Goal: Information Seeking & Learning: Learn about a topic

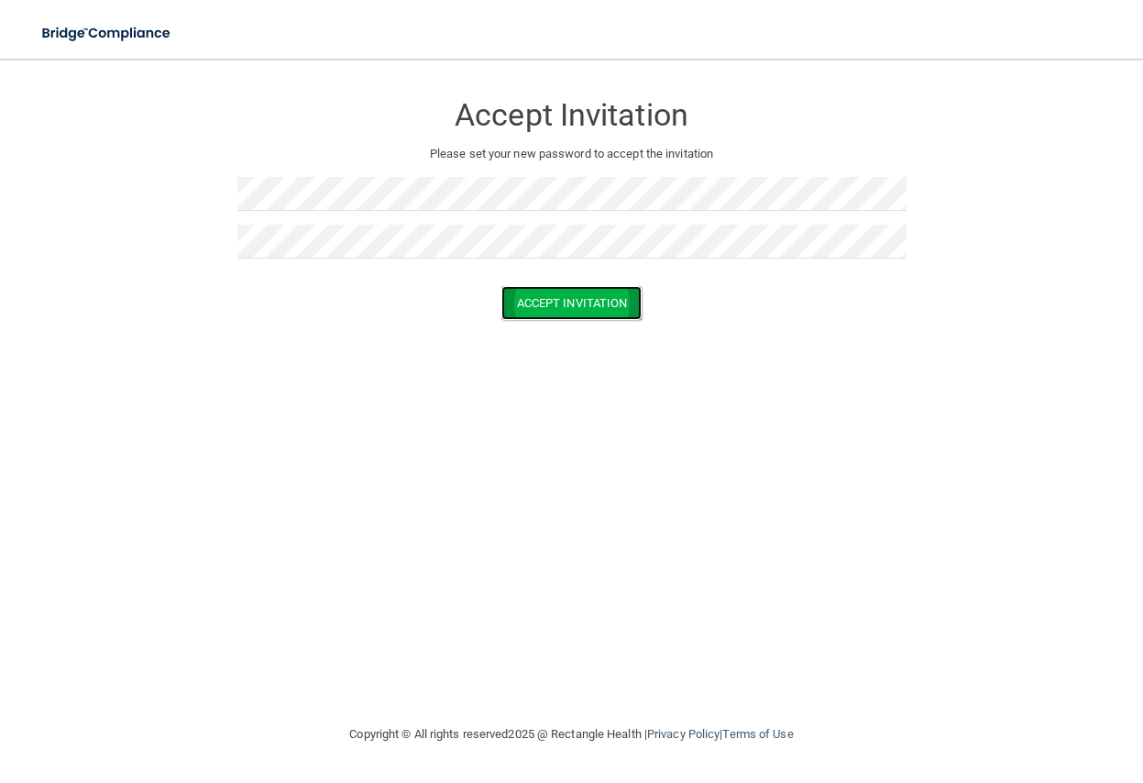
click at [518, 308] on button "Accept Invitation" at bounding box center [571, 303] width 141 height 34
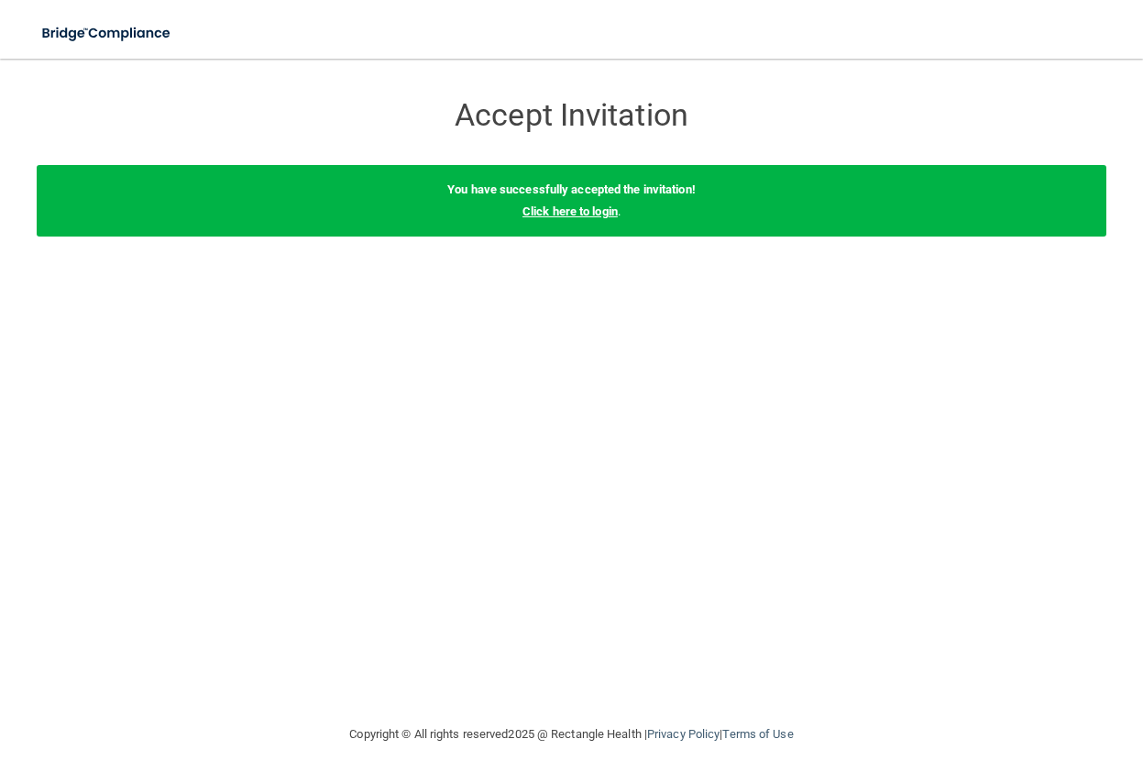
click at [590, 204] on link "Click here to login" at bounding box center [570, 211] width 95 height 14
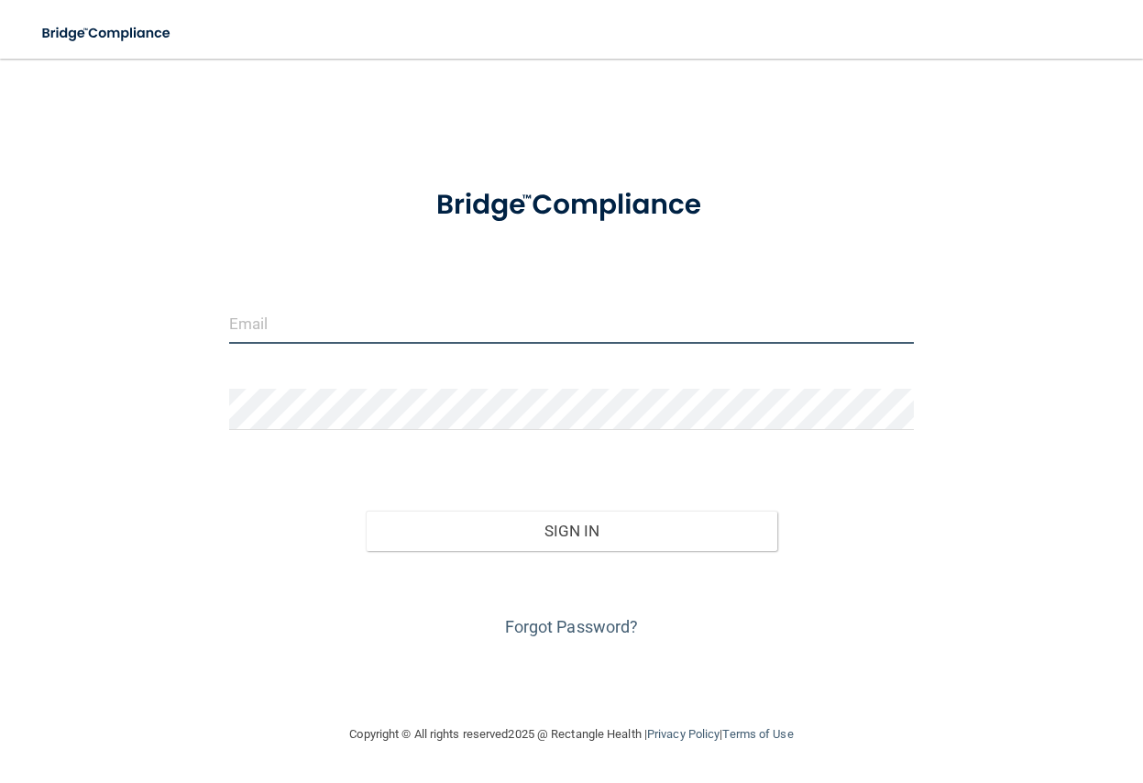
click at [357, 325] on input "email" at bounding box center [571, 323] width 685 height 41
click at [276, 319] on input "email" at bounding box center [571, 323] width 685 height 41
click at [277, 317] on input "email" at bounding box center [571, 323] width 685 height 41
click at [268, 321] on input "email" at bounding box center [571, 323] width 685 height 41
type input "[PERSON_NAME][EMAIL_ADDRESS][DOMAIN_NAME]"
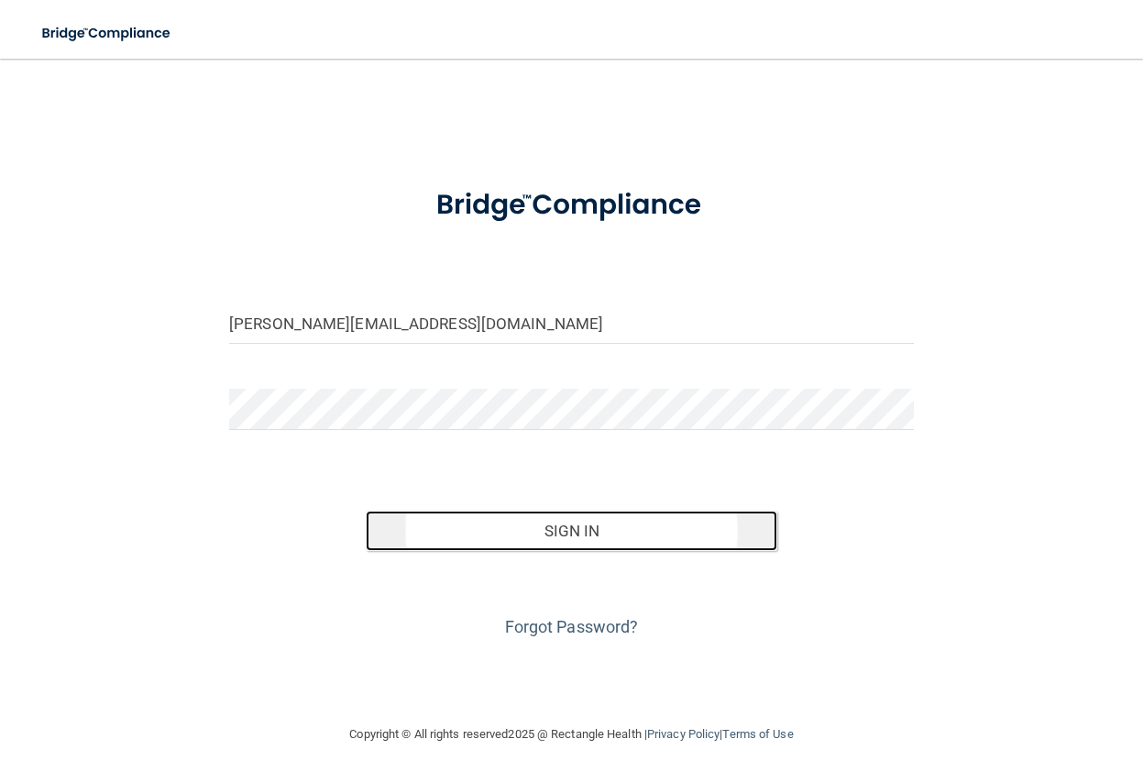
click at [434, 524] on button "Sign In" at bounding box center [571, 531] width 411 height 40
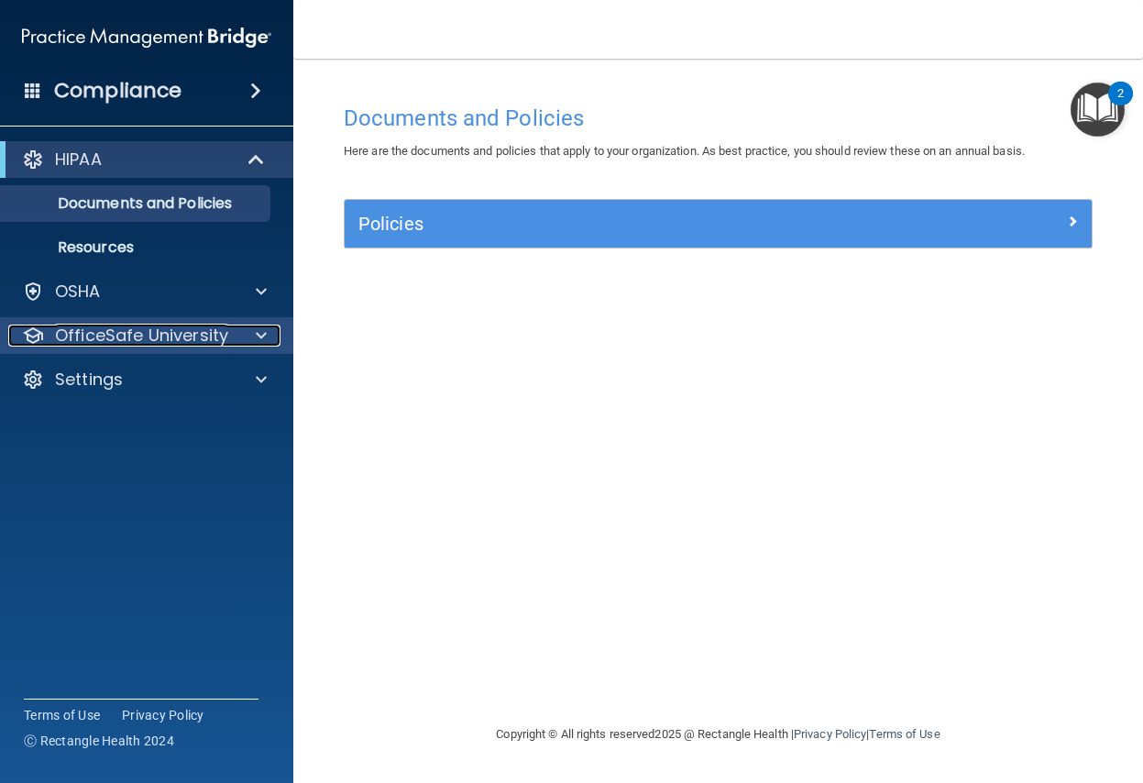
click at [256, 338] on span at bounding box center [261, 336] width 11 height 22
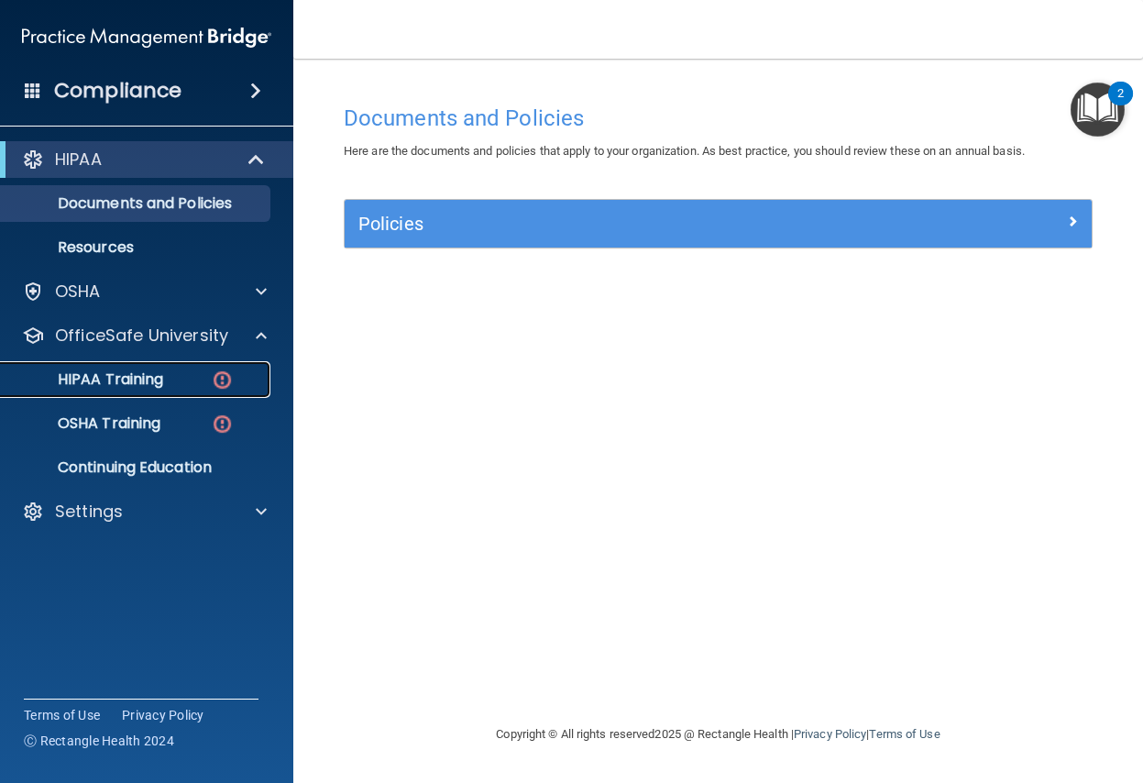
click at [102, 378] on p "HIPAA Training" at bounding box center [87, 379] width 151 height 18
